Goal: Transaction & Acquisition: Purchase product/service

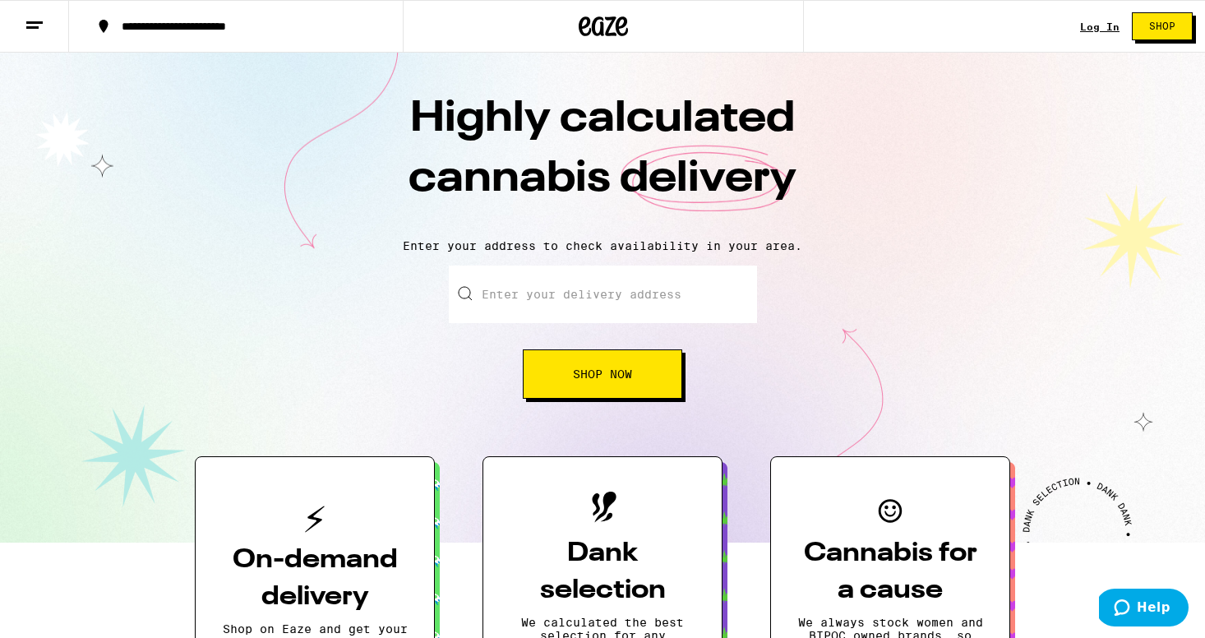
click at [710, 288] on input "Enter your delivery address" at bounding box center [603, 294] width 308 height 58
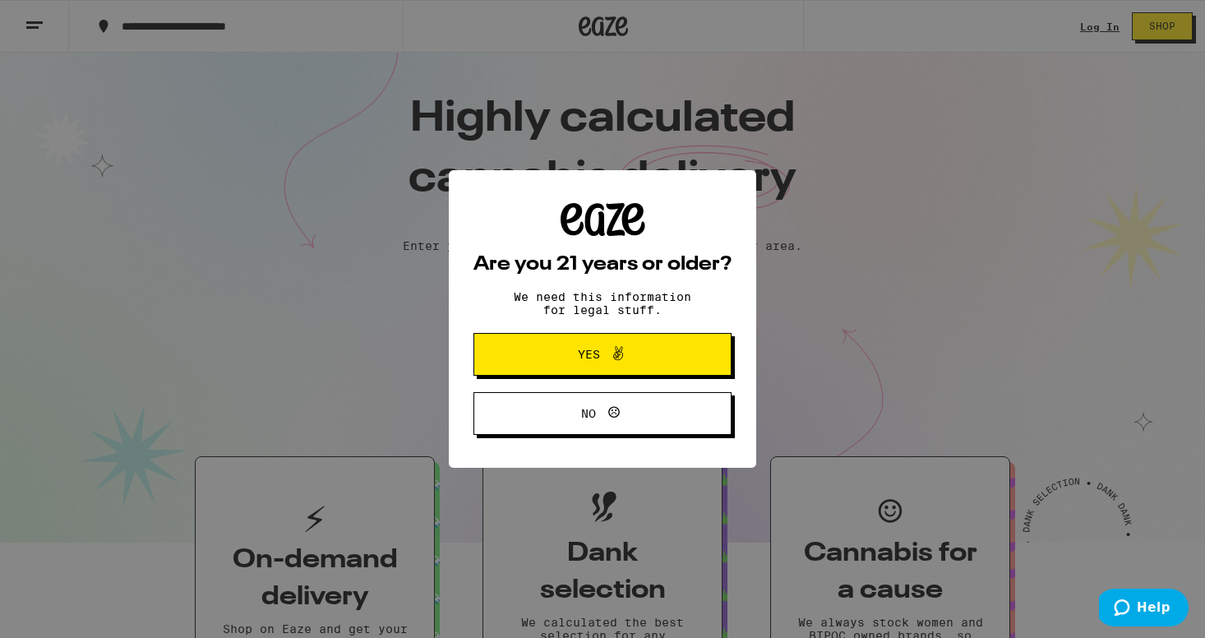
paste input "[STREET_ADDRESS]"
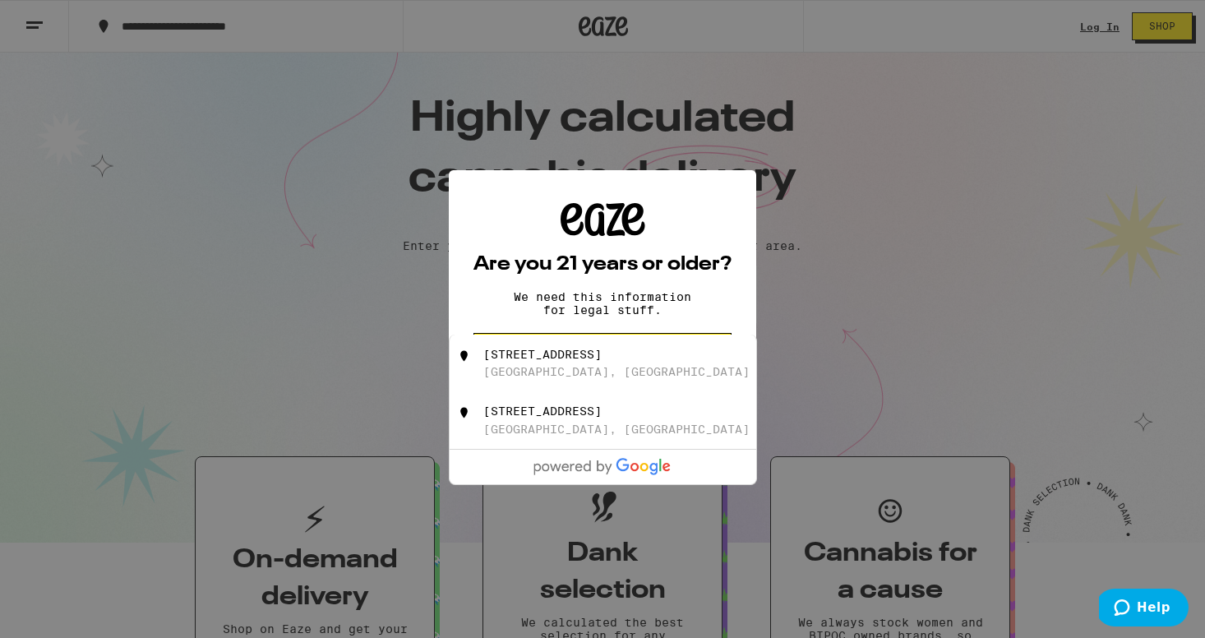
click at [645, 367] on div "[GEOGRAPHIC_DATA], [GEOGRAPHIC_DATA]" at bounding box center [616, 371] width 266 height 13
type input "[STREET_ADDRESS]"
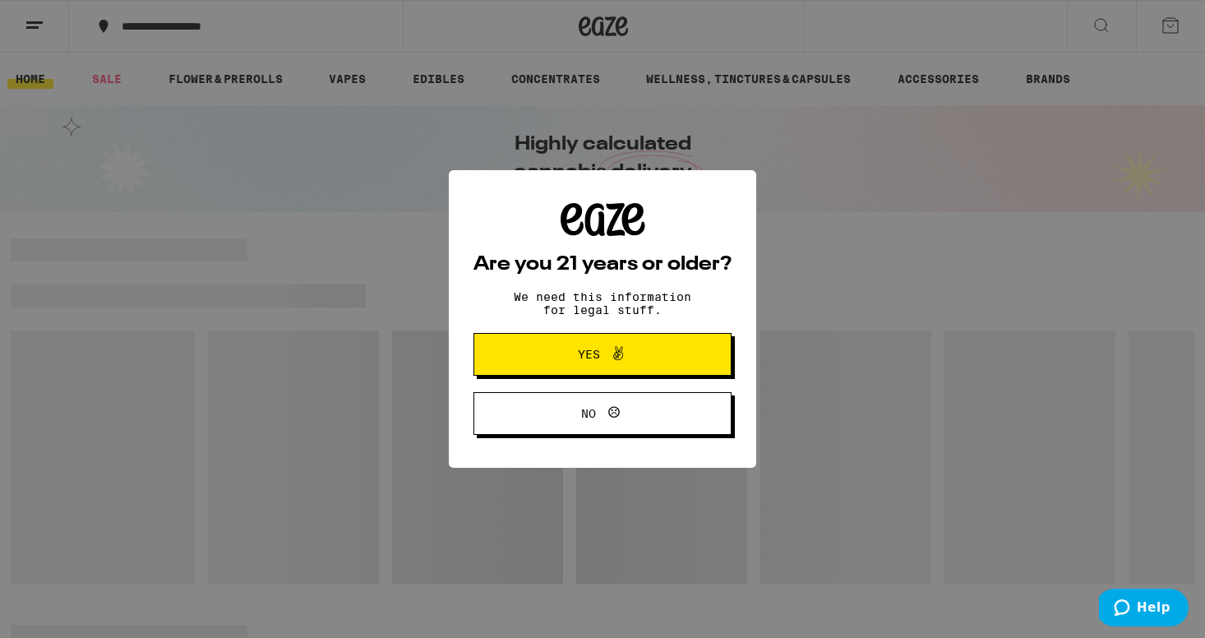
click at [207, 32] on div "Are you 21 years or older? We need this information for legal stuff. Yes No" at bounding box center [602, 319] width 1205 height 638
click at [624, 361] on icon at bounding box center [618, 354] width 20 height 20
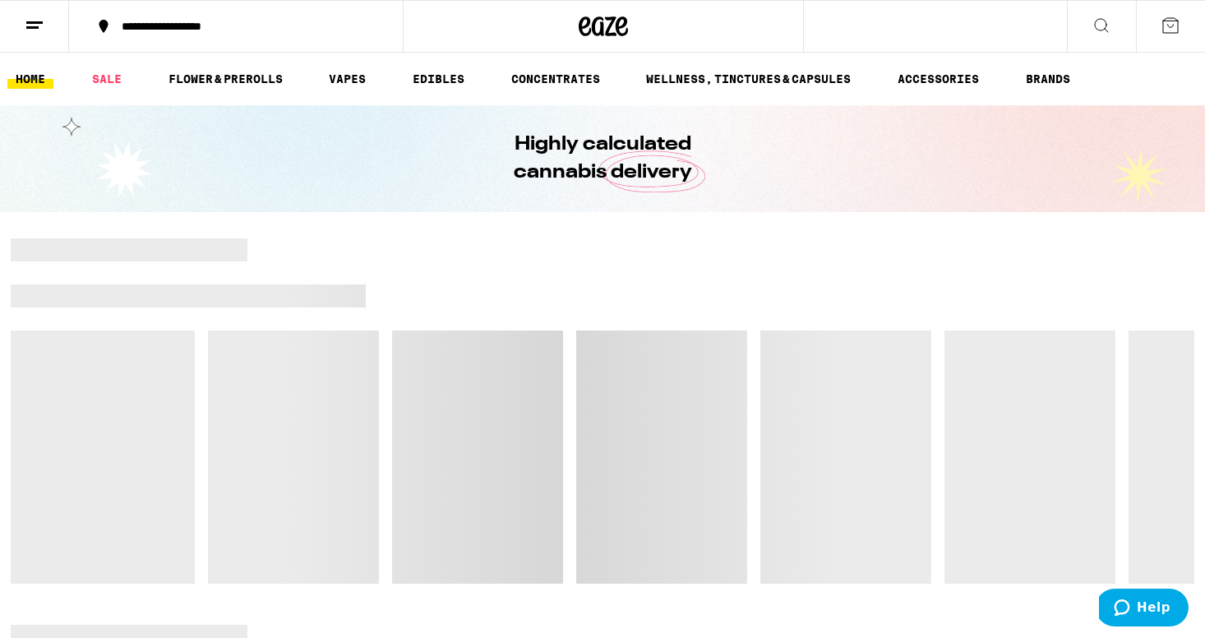
click at [205, 12] on button "**********" at bounding box center [236, 26] width 334 height 49
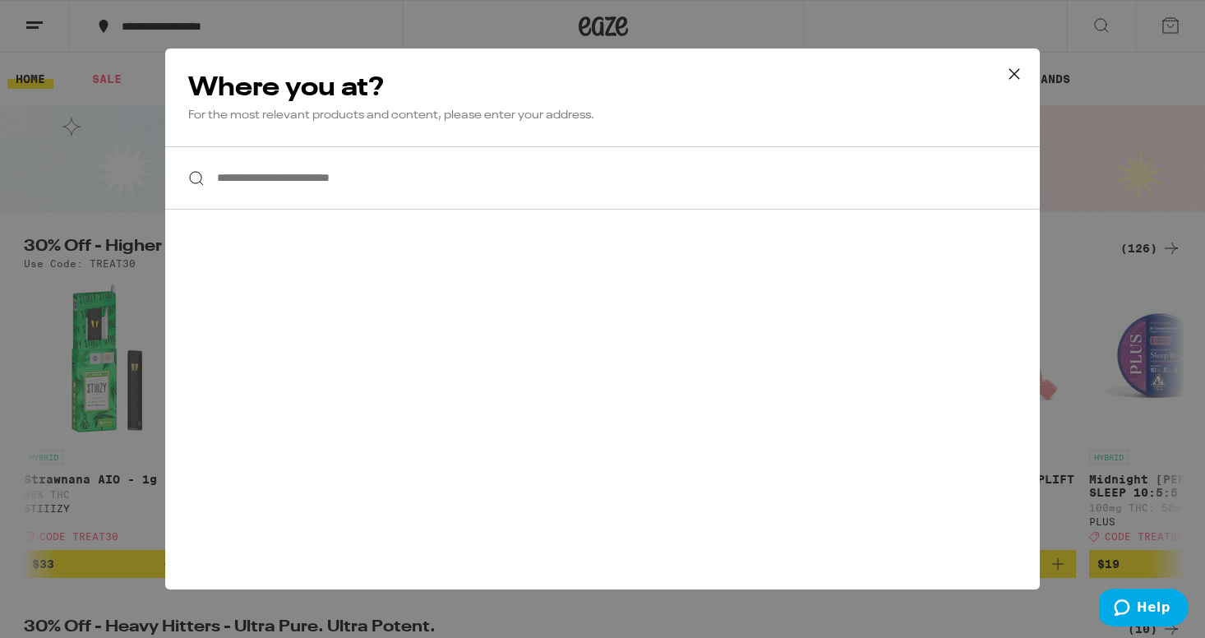
click at [386, 164] on input "**********" at bounding box center [602, 177] width 875 height 63
paste input "**********"
click at [584, 181] on input "**********" at bounding box center [602, 177] width 875 height 63
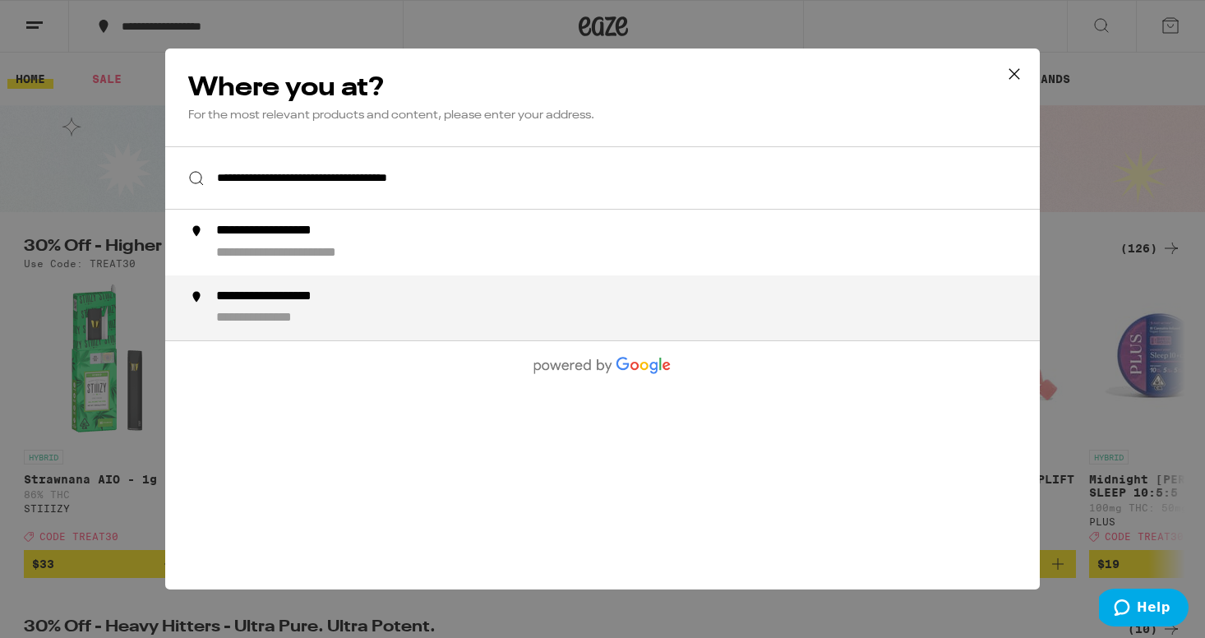
click at [422, 321] on div "**********" at bounding box center [635, 308] width 838 height 39
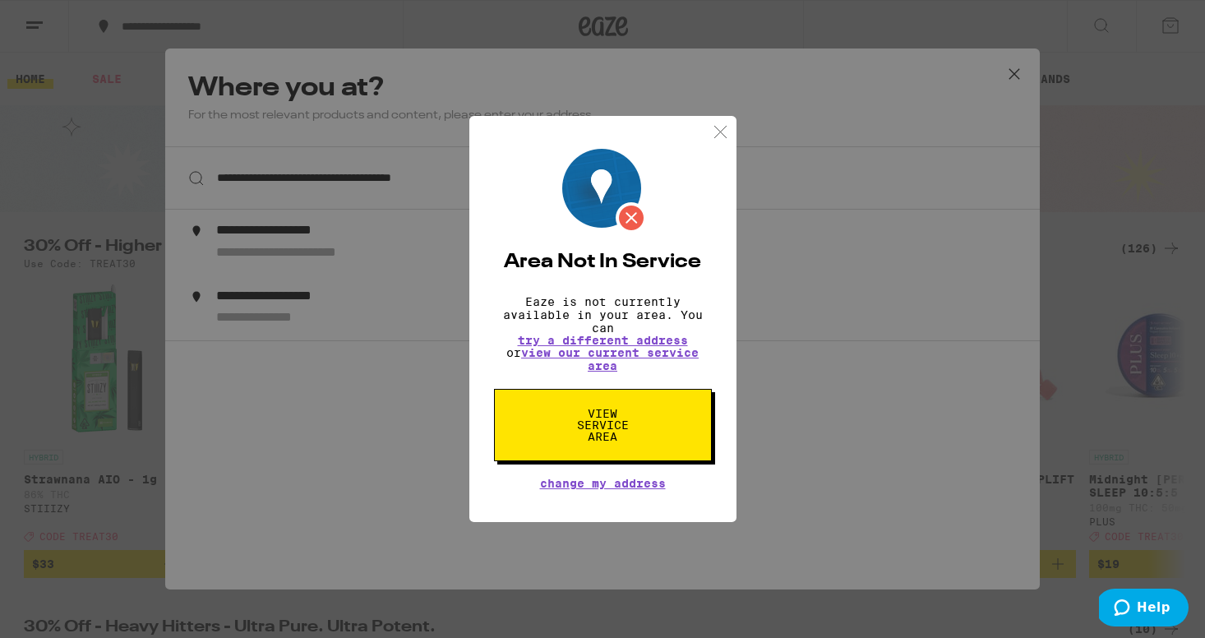
click at [419, 310] on div "Area Not In Service Eaze is not currently available in your area. You can try a…" at bounding box center [602, 319] width 1205 height 638
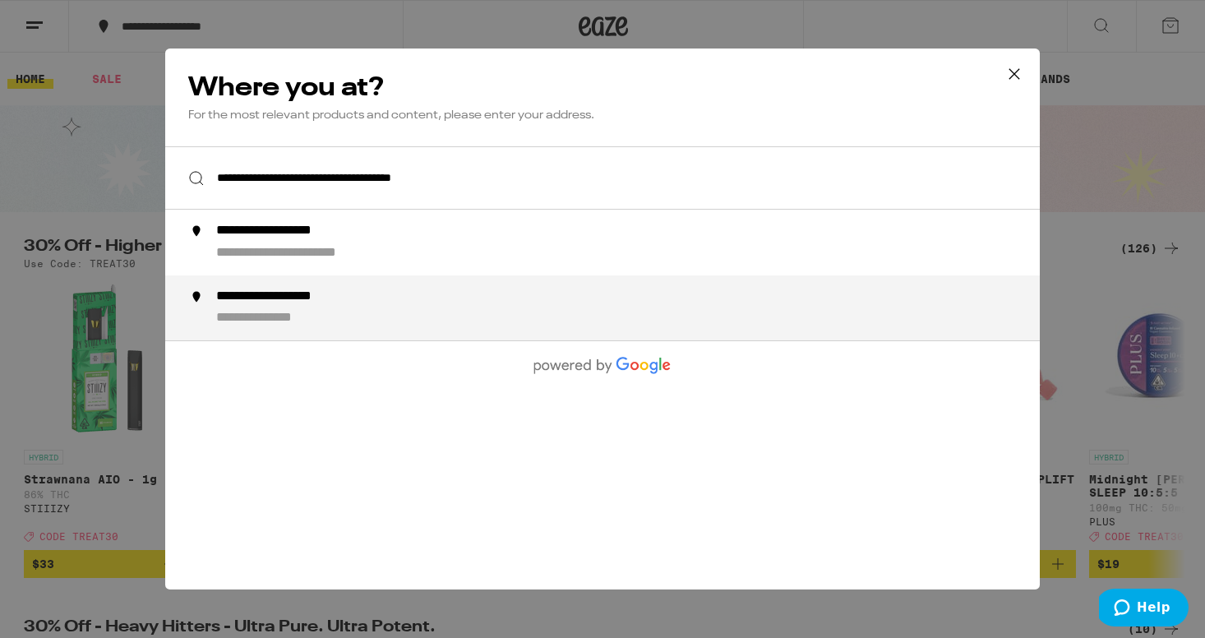
click at [431, 314] on div "**********" at bounding box center [635, 308] width 838 height 39
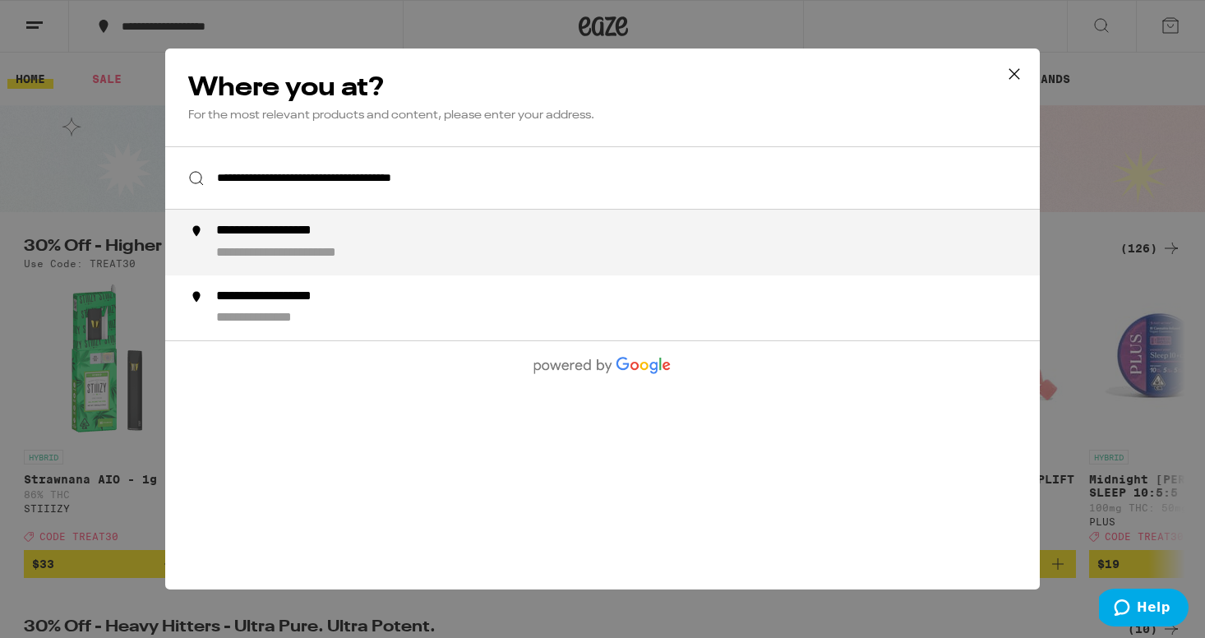
click at [450, 252] on li "**********" at bounding box center [602, 243] width 875 height 66
type input "**********"
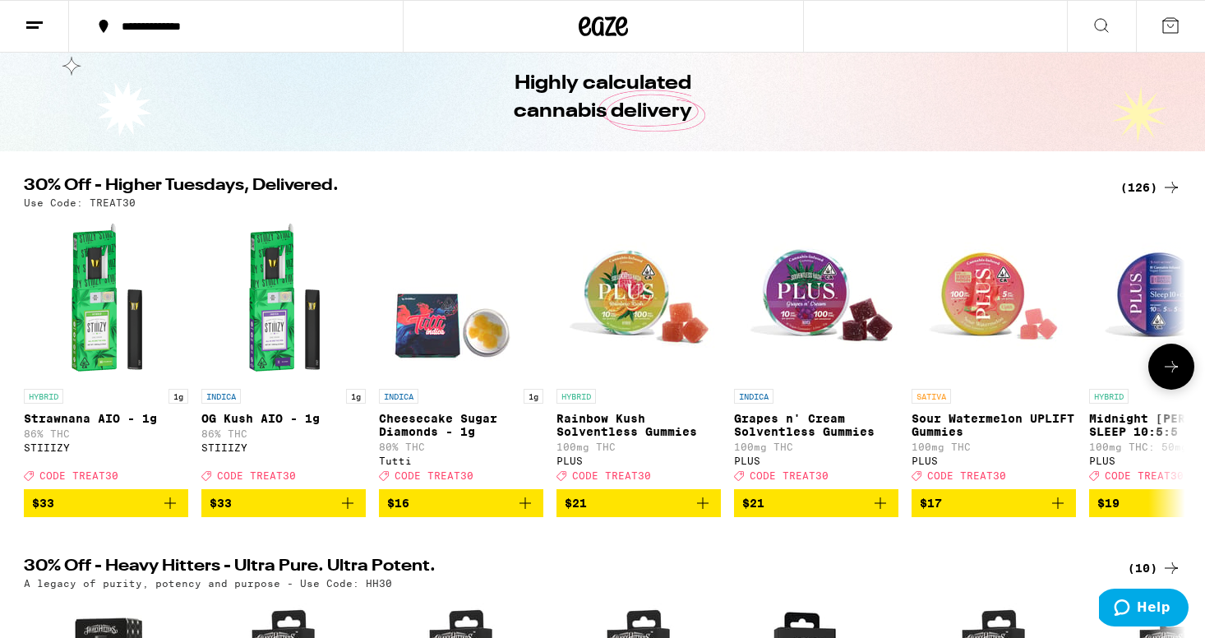
scroll to position [66, 0]
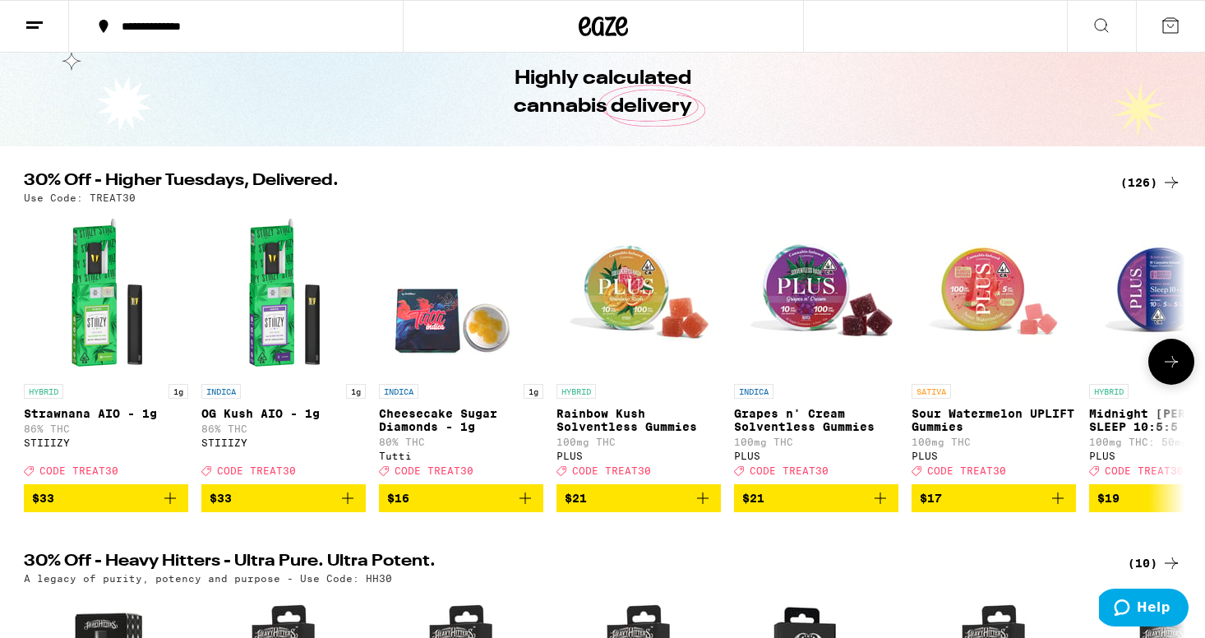
click at [1173, 366] on icon at bounding box center [1171, 362] width 13 height 12
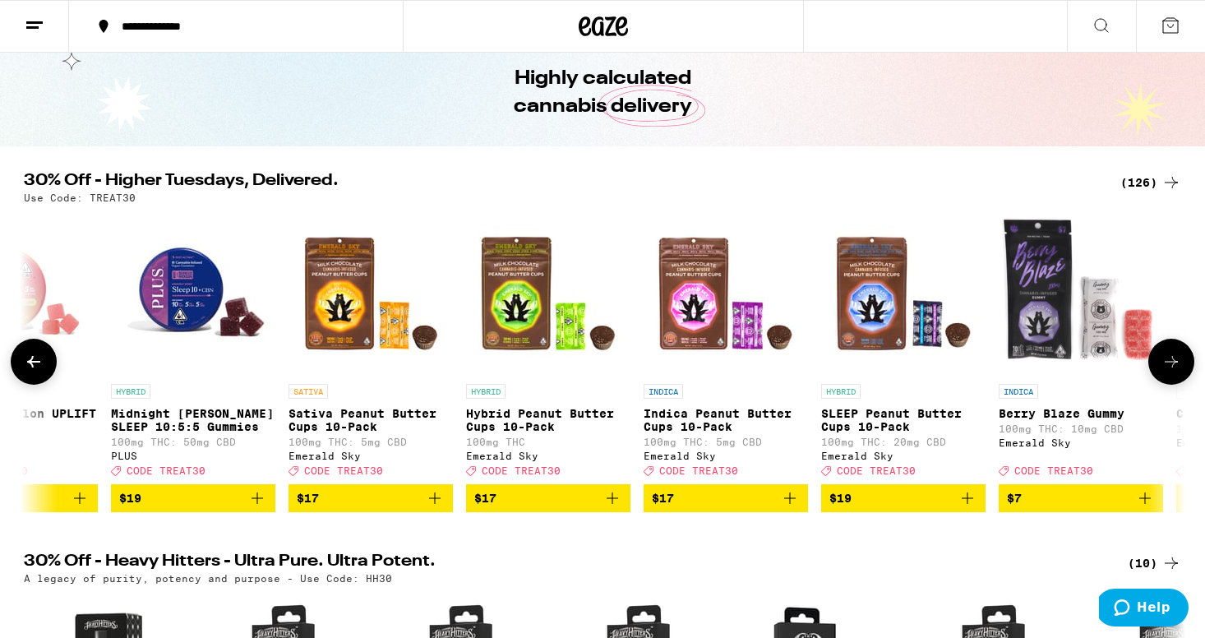
click at [1173, 366] on icon at bounding box center [1171, 362] width 13 height 12
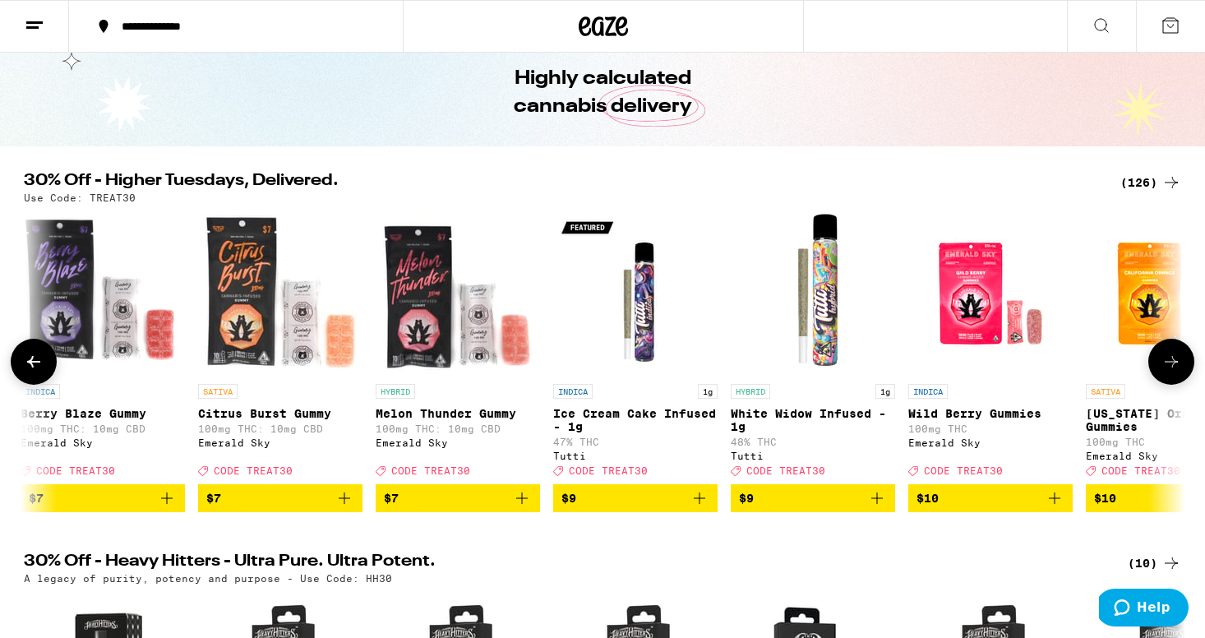
click at [1173, 366] on icon at bounding box center [1171, 362] width 13 height 12
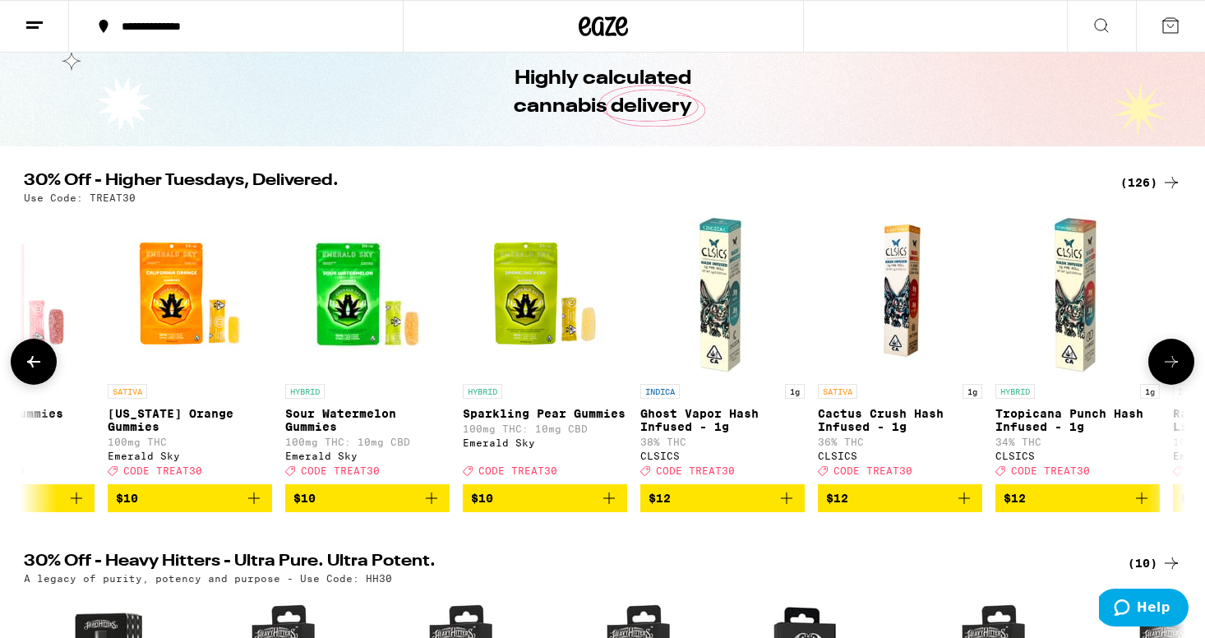
click at [1173, 366] on icon at bounding box center [1171, 362] width 13 height 12
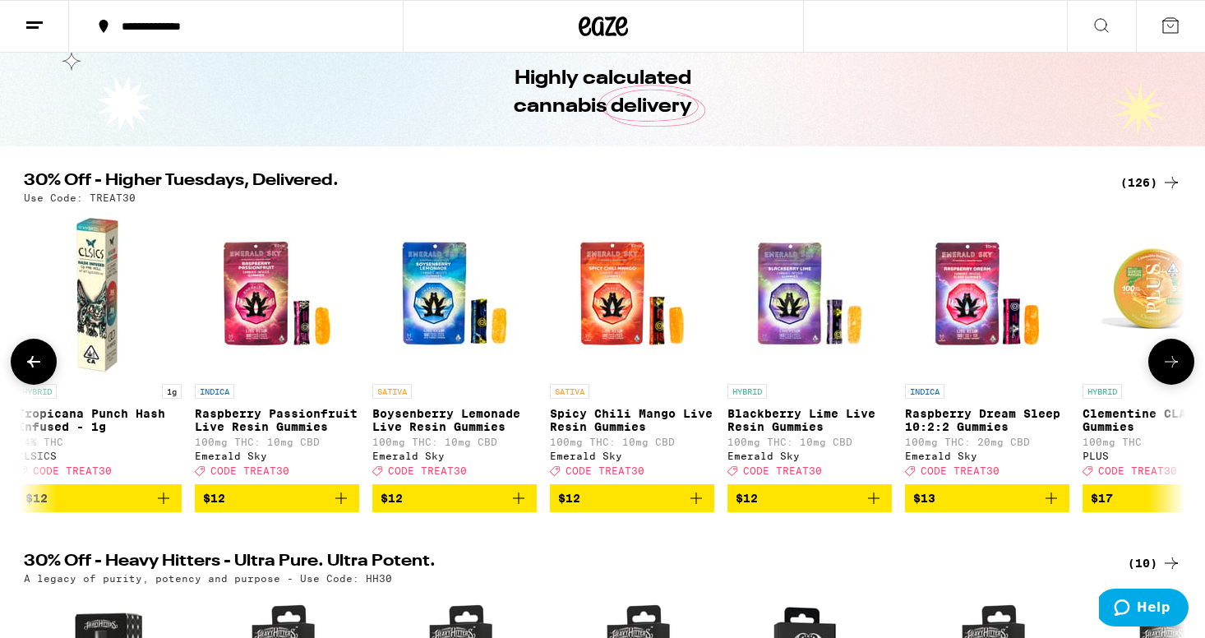
click at [1173, 366] on icon at bounding box center [1171, 362] width 13 height 12
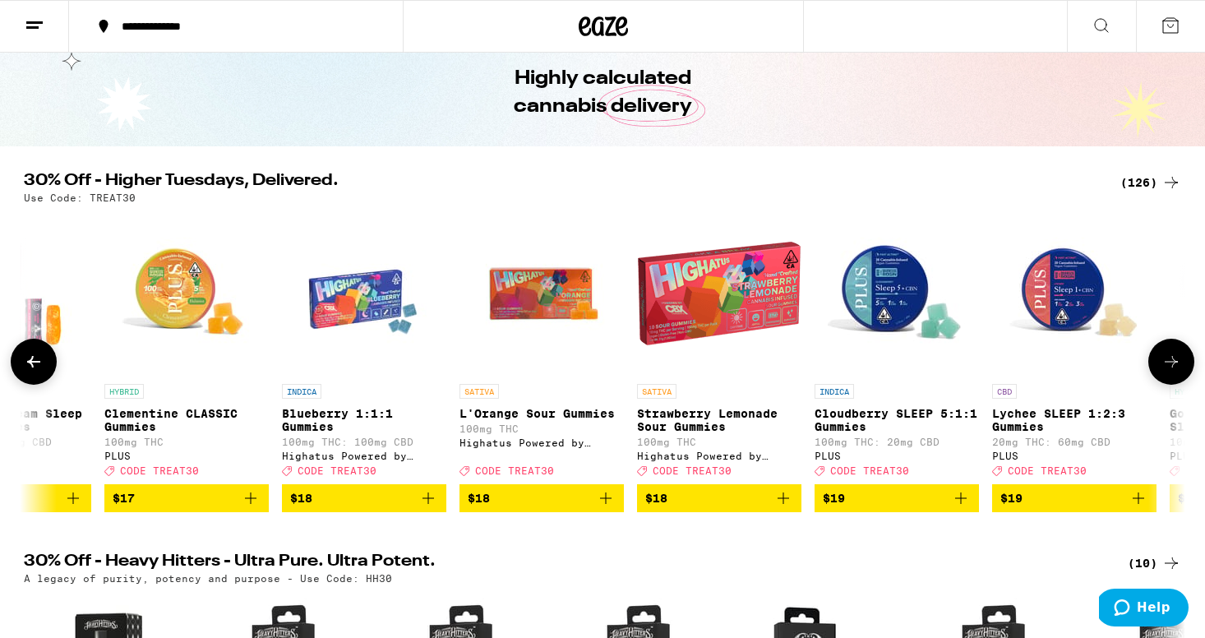
click at [1173, 366] on icon at bounding box center [1171, 362] width 13 height 12
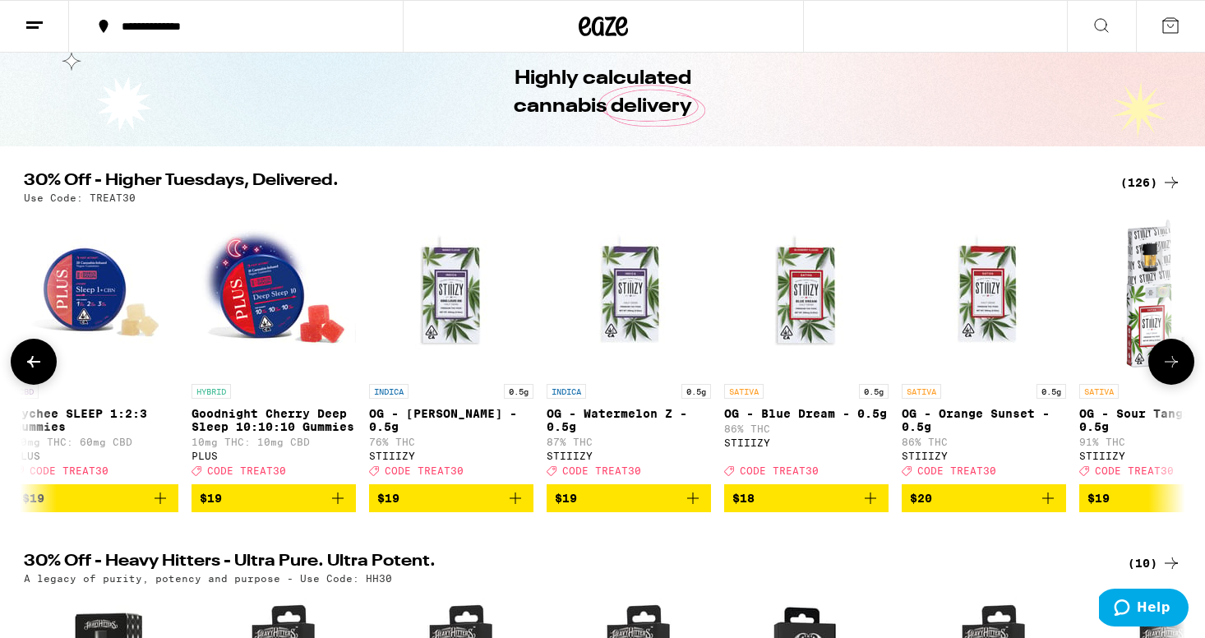
click at [1173, 366] on icon at bounding box center [1171, 362] width 13 height 12
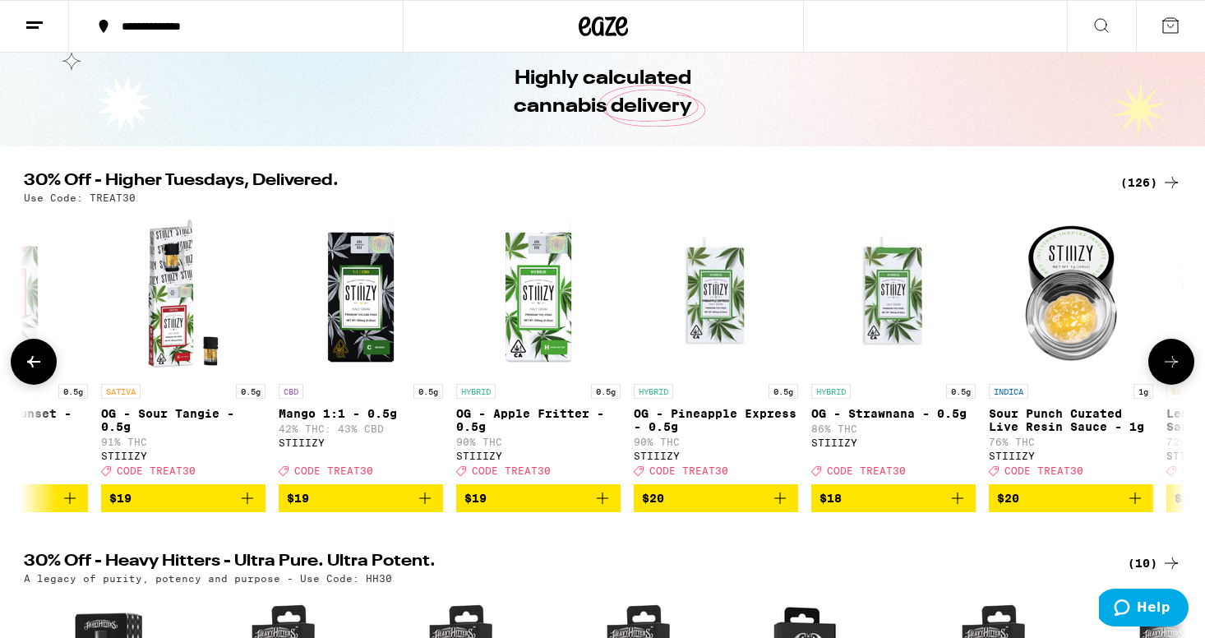
click at [1173, 366] on icon at bounding box center [1171, 362] width 13 height 12
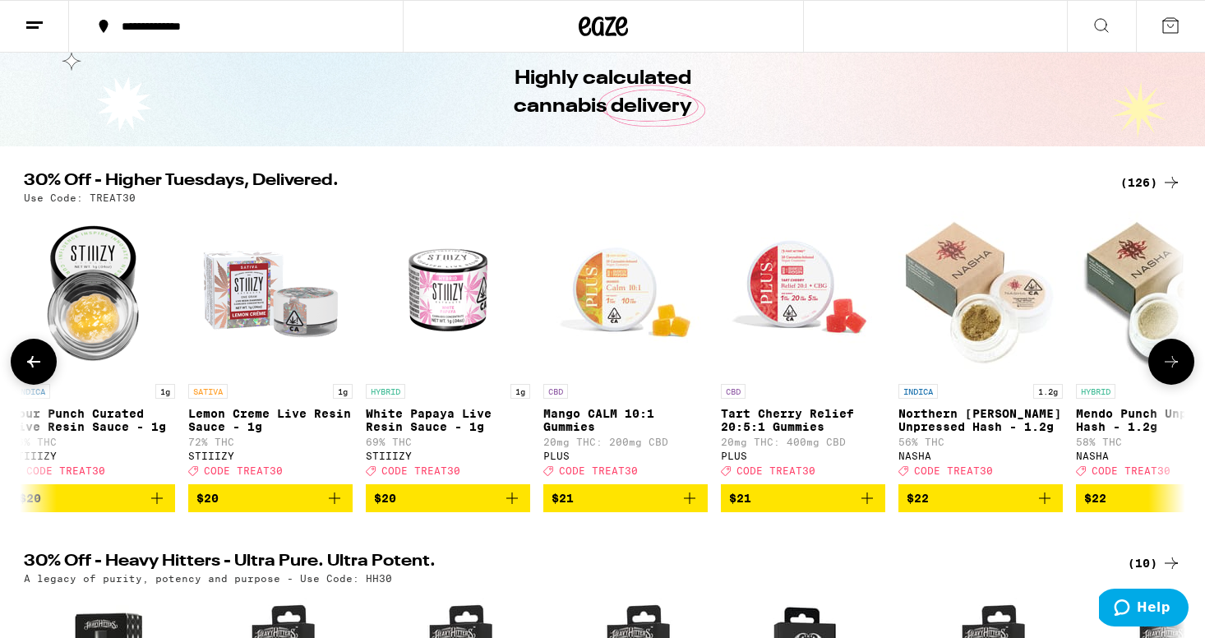
click at [1173, 366] on icon at bounding box center [1171, 362] width 13 height 12
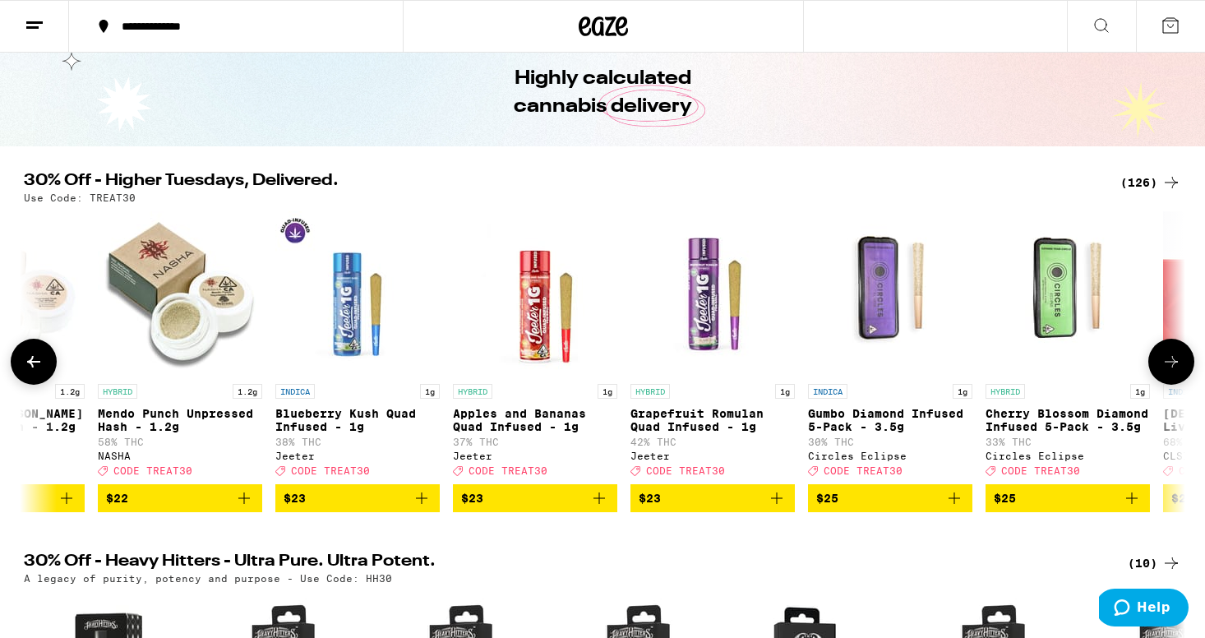
click at [1173, 366] on icon at bounding box center [1171, 362] width 13 height 12
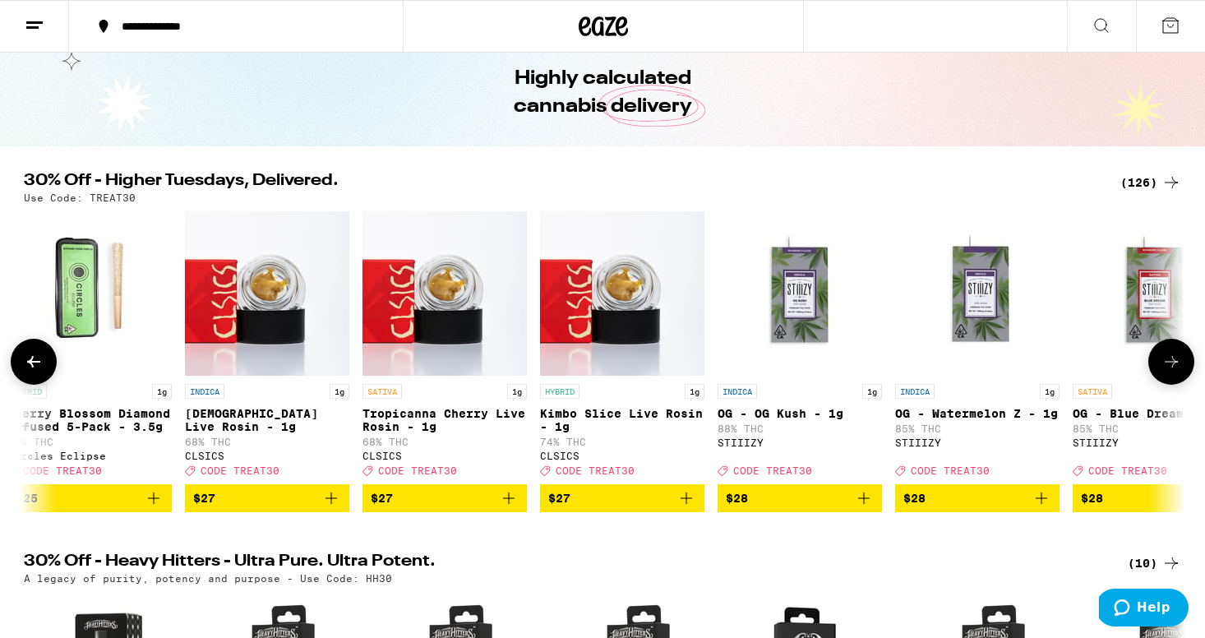
click at [1173, 366] on icon at bounding box center [1171, 362] width 13 height 12
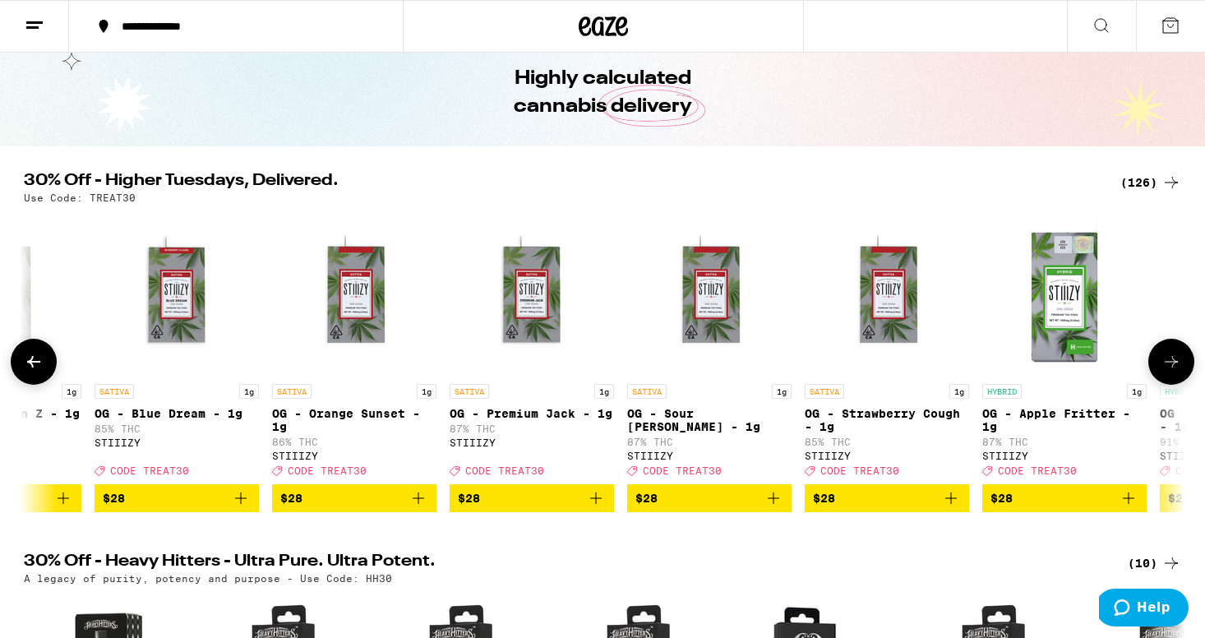
click at [1173, 366] on icon at bounding box center [1171, 362] width 13 height 12
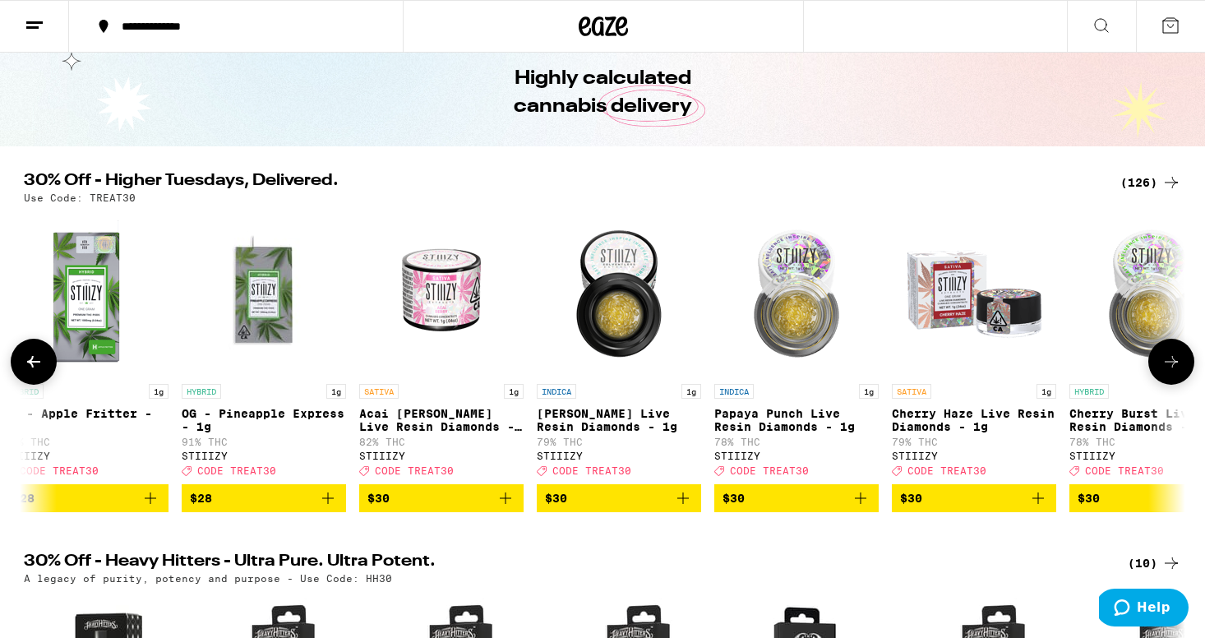
click at [1173, 366] on icon at bounding box center [1171, 362] width 13 height 12
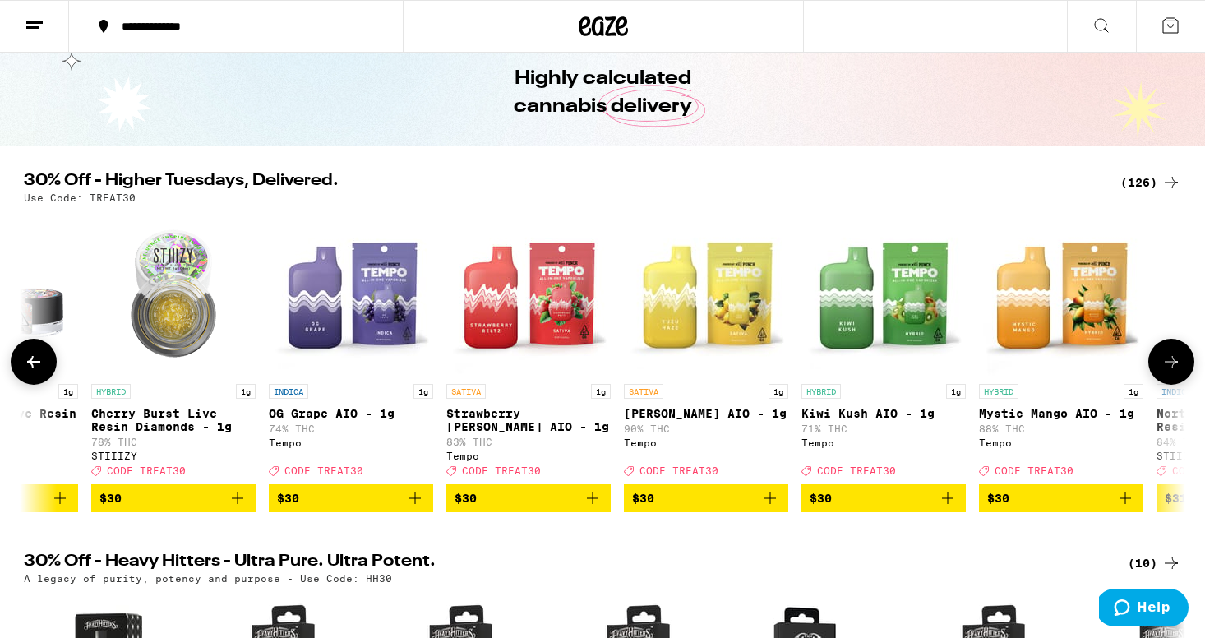
click at [1173, 366] on icon at bounding box center [1171, 362] width 13 height 12
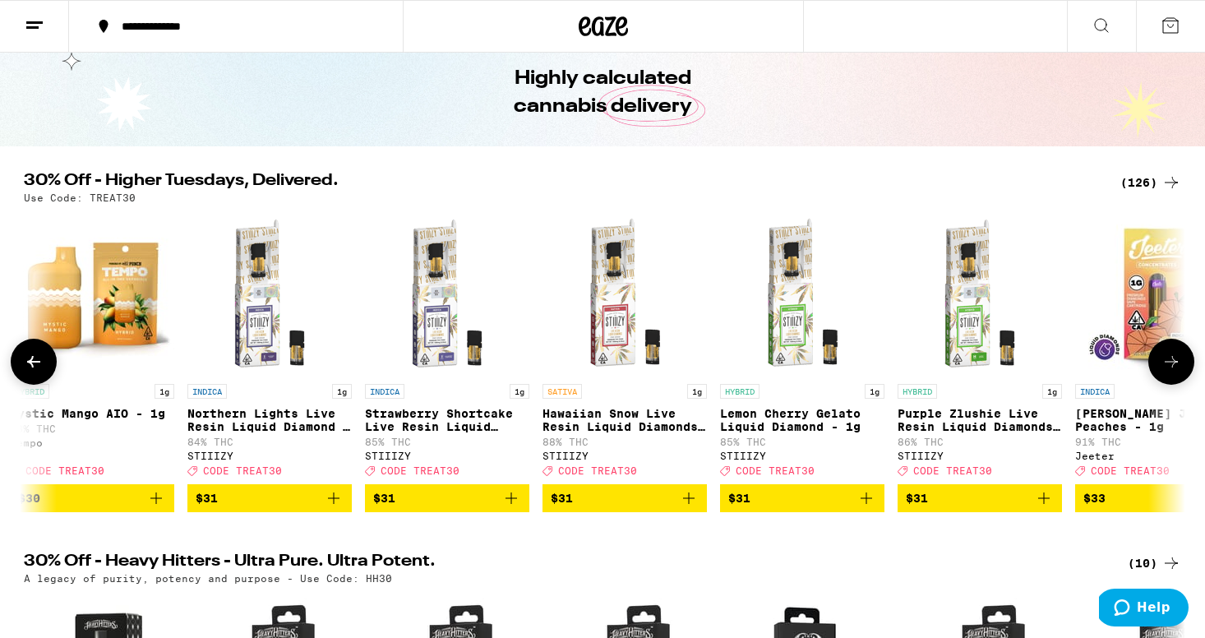
scroll to position [0, 13694]
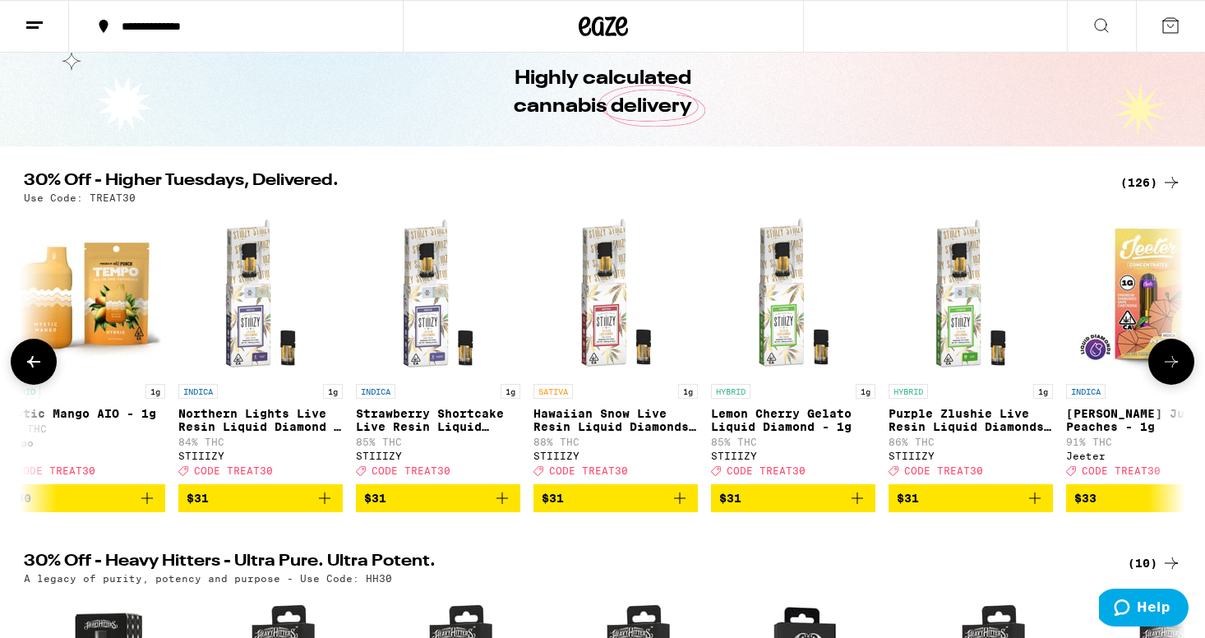
click at [1173, 366] on icon at bounding box center [1171, 362] width 13 height 12
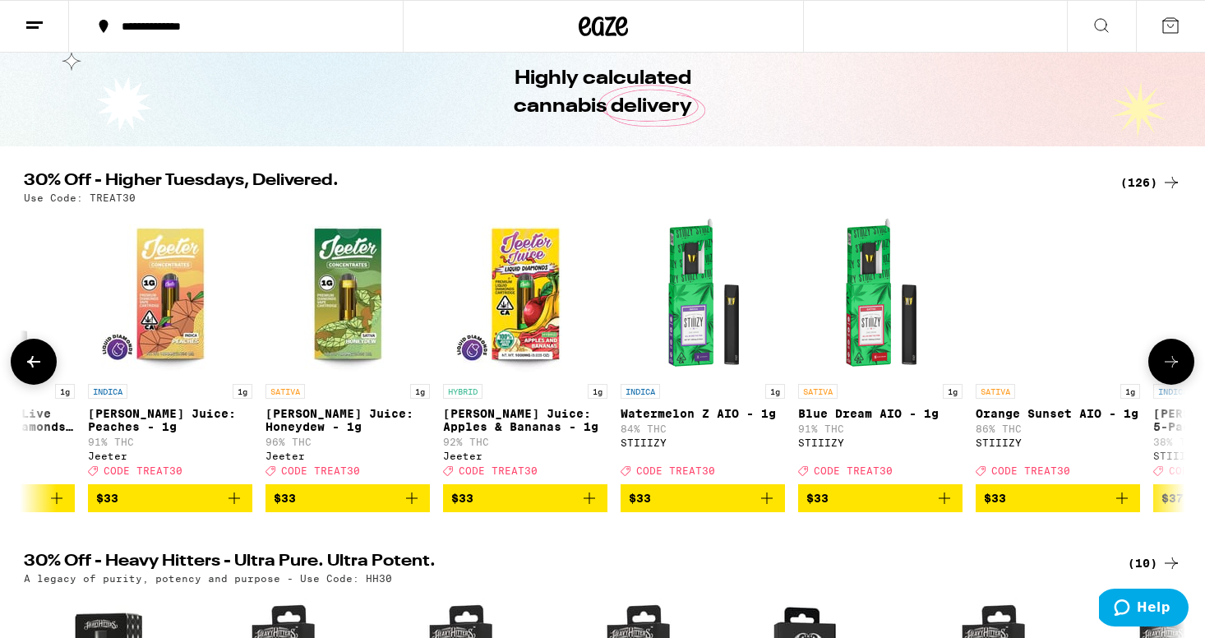
click at [1173, 366] on icon at bounding box center [1171, 362] width 13 height 12
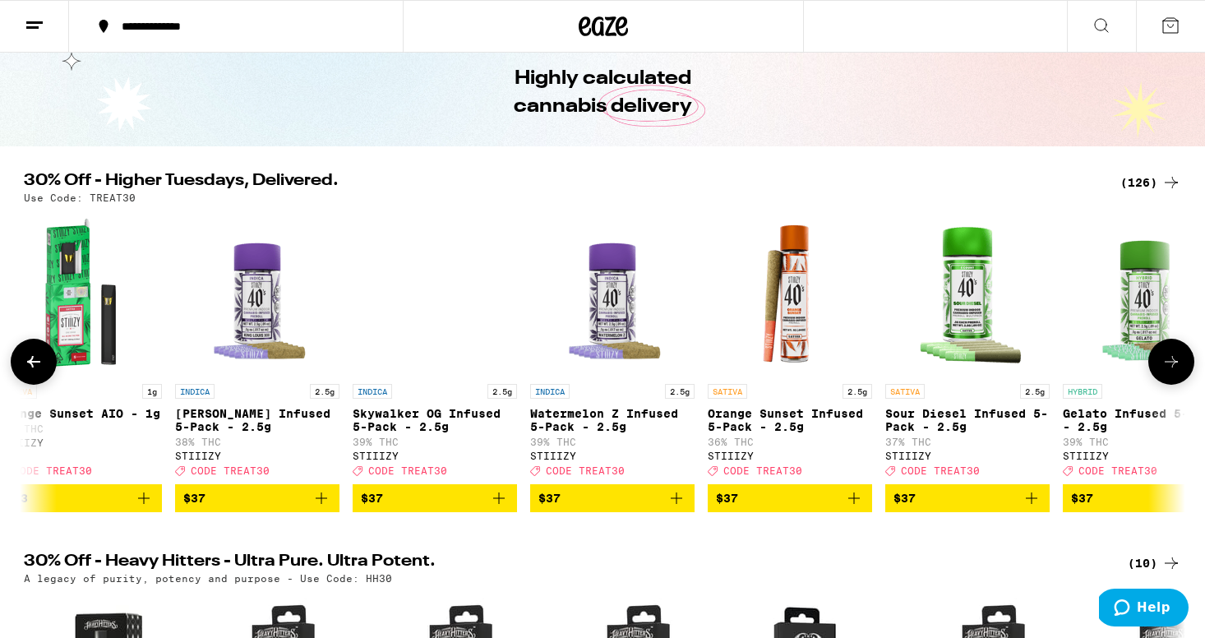
click at [1173, 366] on icon at bounding box center [1171, 362] width 13 height 12
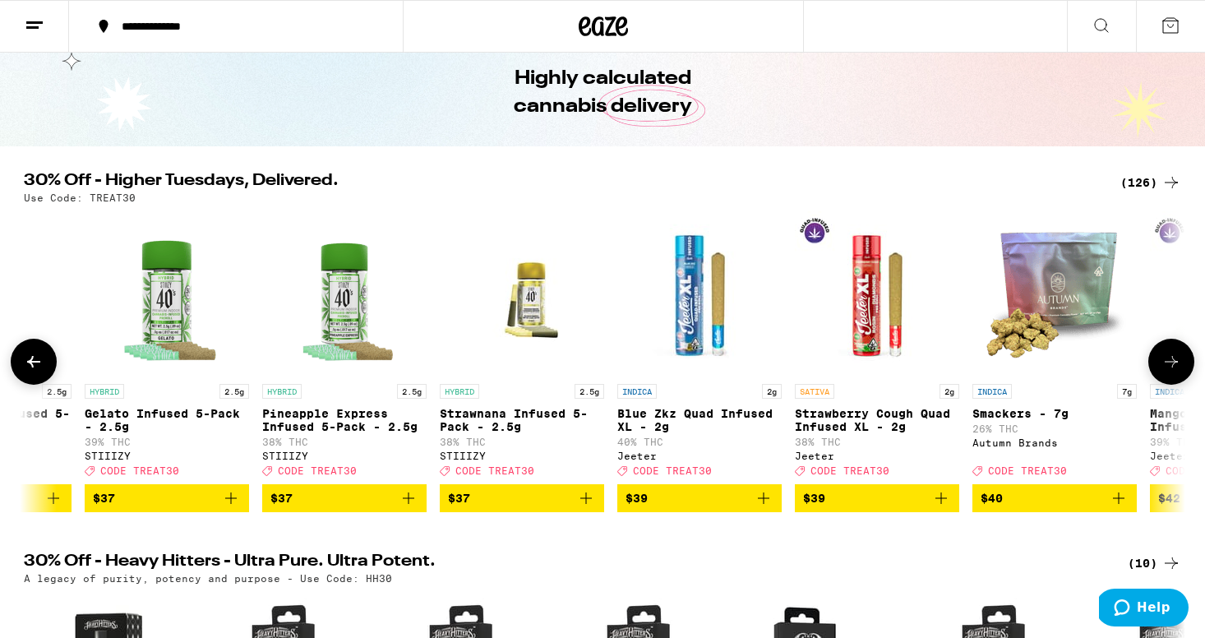
click at [1173, 366] on icon at bounding box center [1171, 362] width 13 height 12
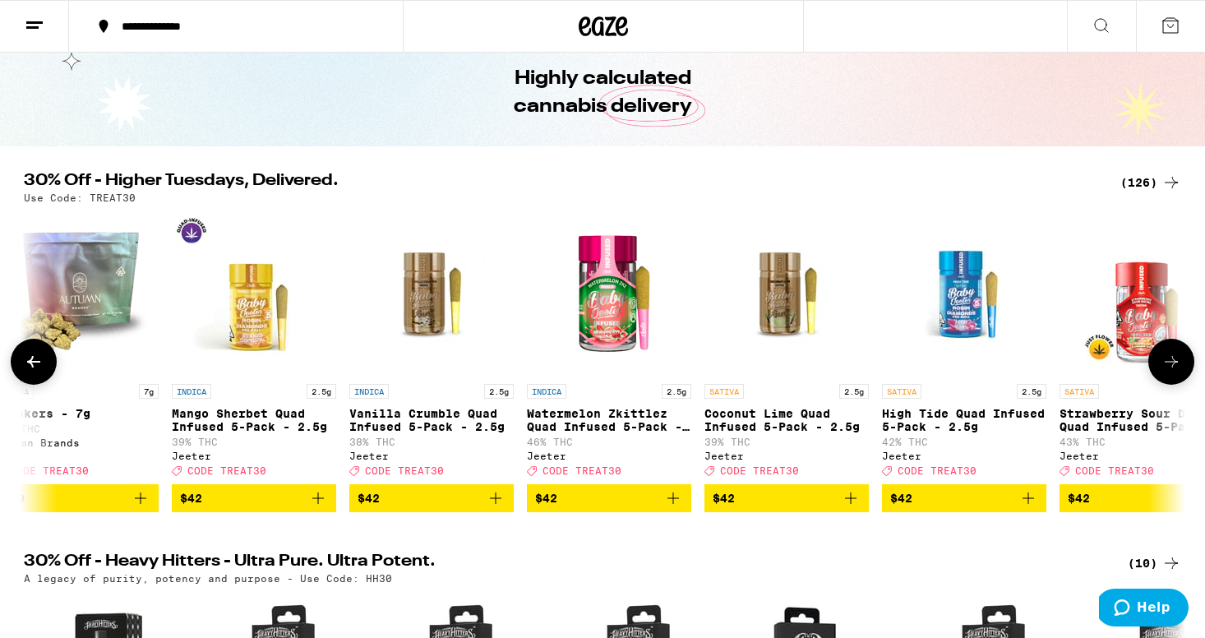
click at [1173, 366] on icon at bounding box center [1171, 362] width 13 height 12
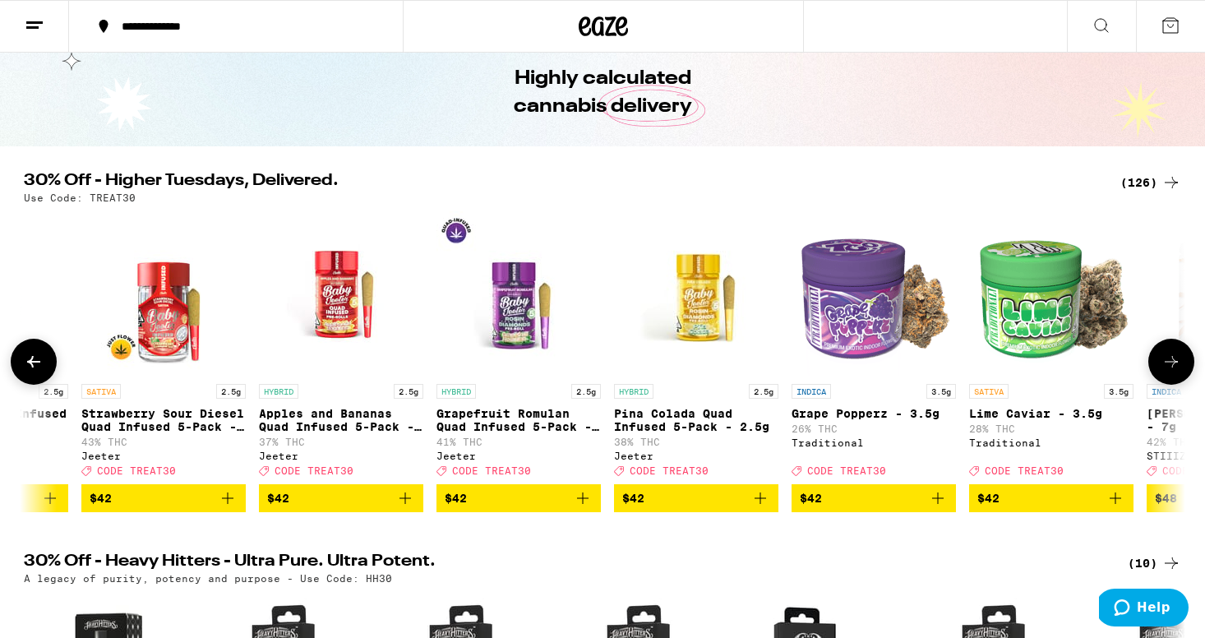
click at [1173, 366] on icon at bounding box center [1171, 362] width 13 height 12
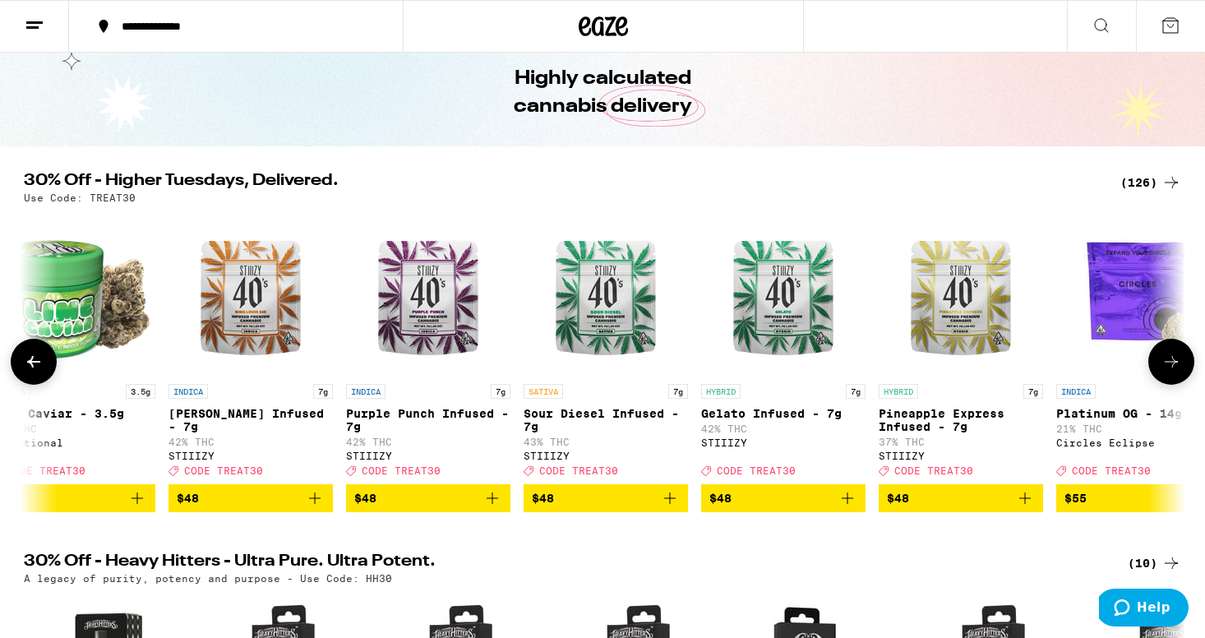
click at [1173, 366] on icon at bounding box center [1171, 362] width 13 height 12
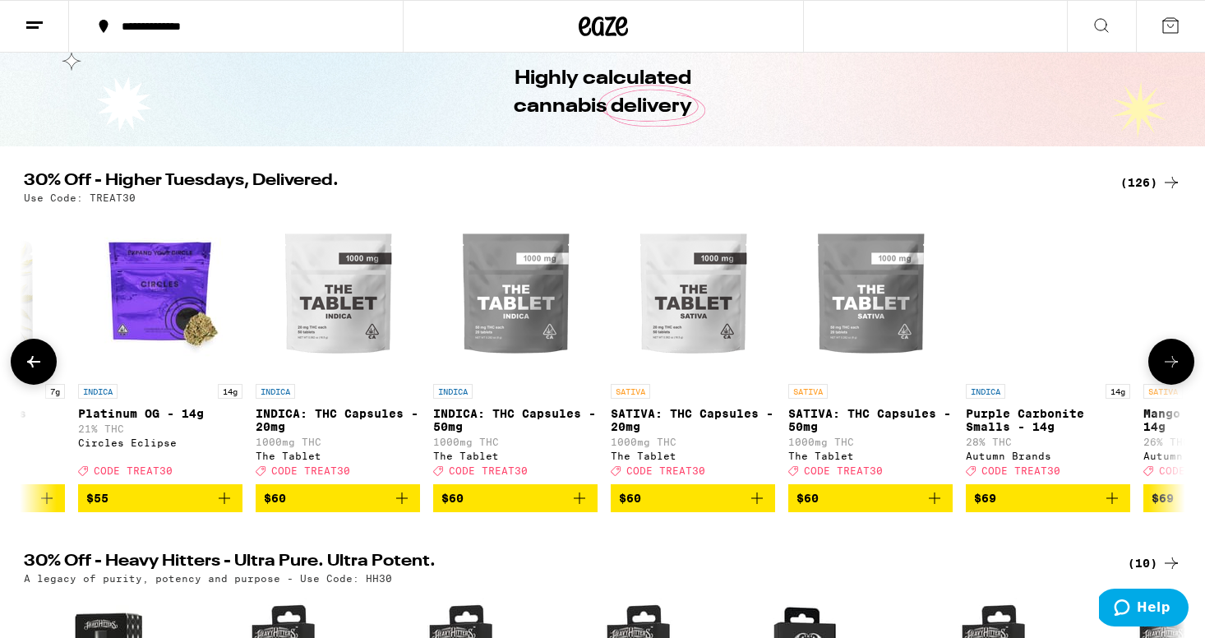
click at [1173, 367] on icon at bounding box center [1171, 362] width 13 height 12
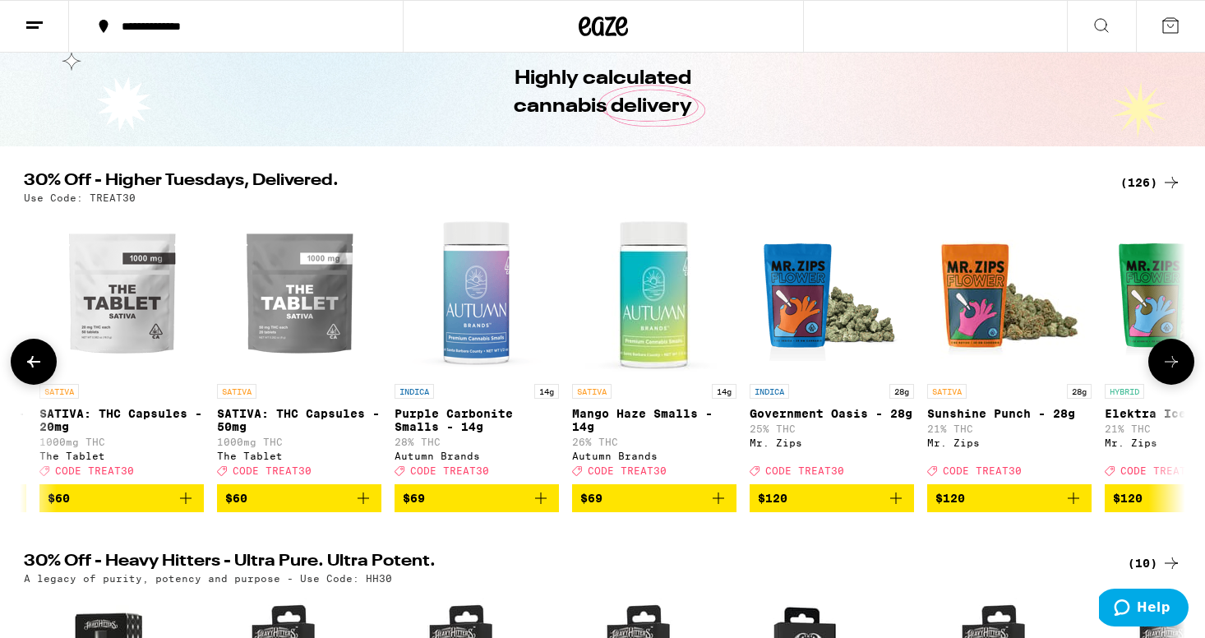
scroll to position [0, 21213]
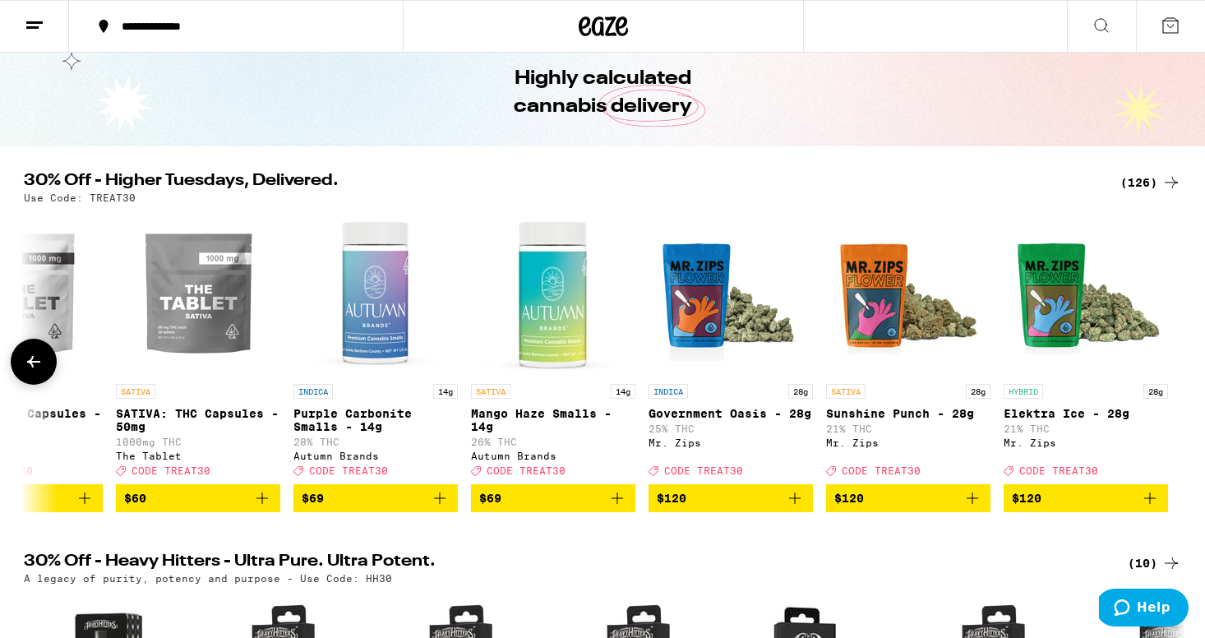
click at [1173, 367] on div at bounding box center [1171, 362] width 46 height 46
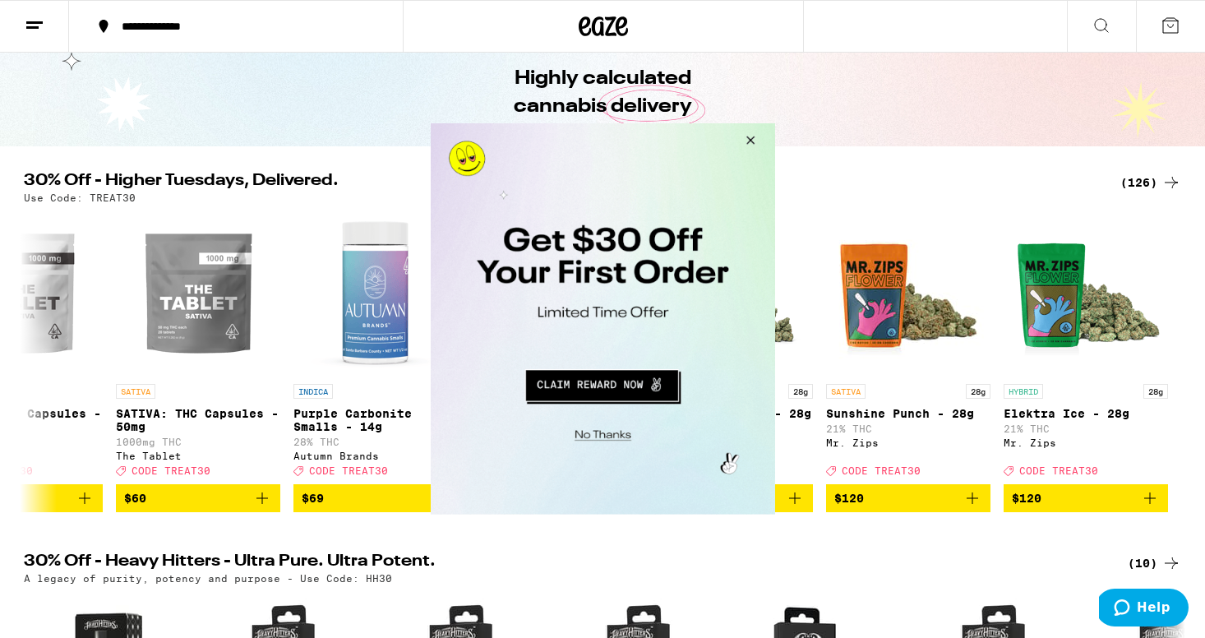
click at [753, 126] on button "Close Modal" at bounding box center [747, 142] width 44 height 39
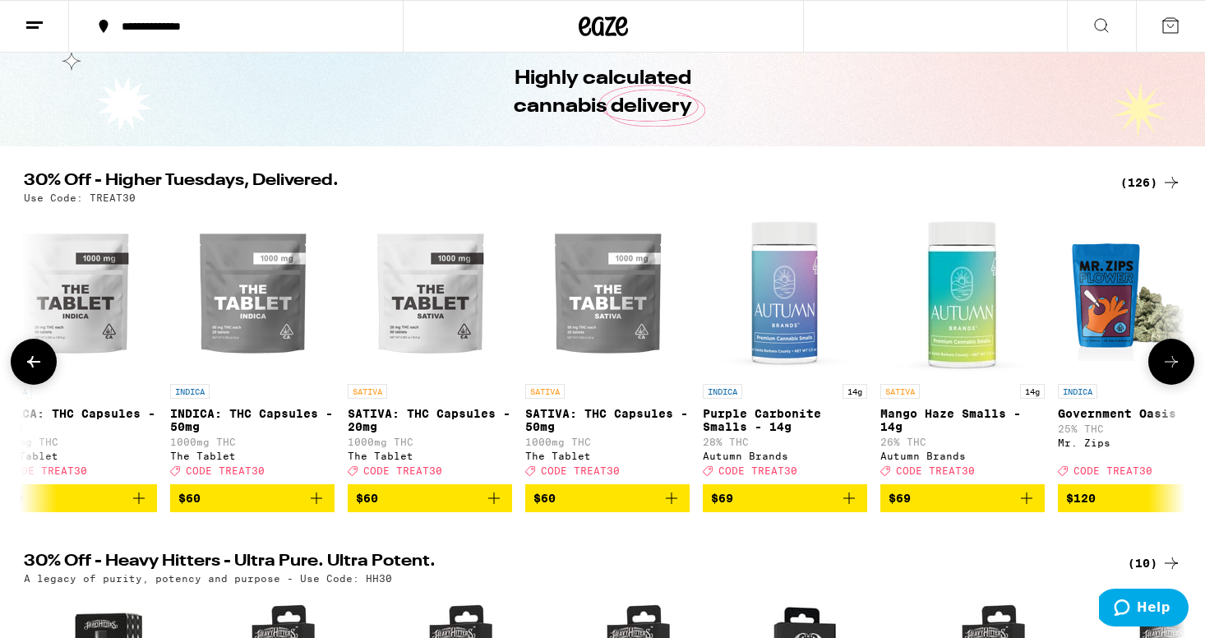
scroll to position [0, 20802]
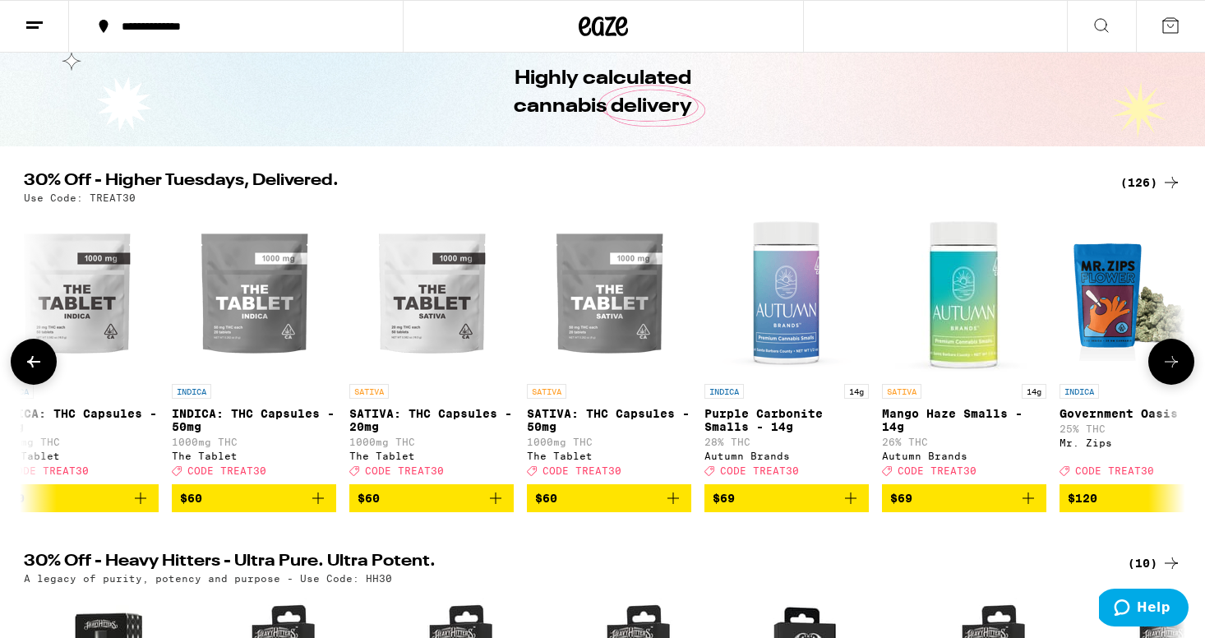
click at [444, 304] on img "Open page for SATIVA: THC Capsules - 20mg from The Tablet" at bounding box center [431, 293] width 164 height 164
